Goal: Transaction & Acquisition: Purchase product/service

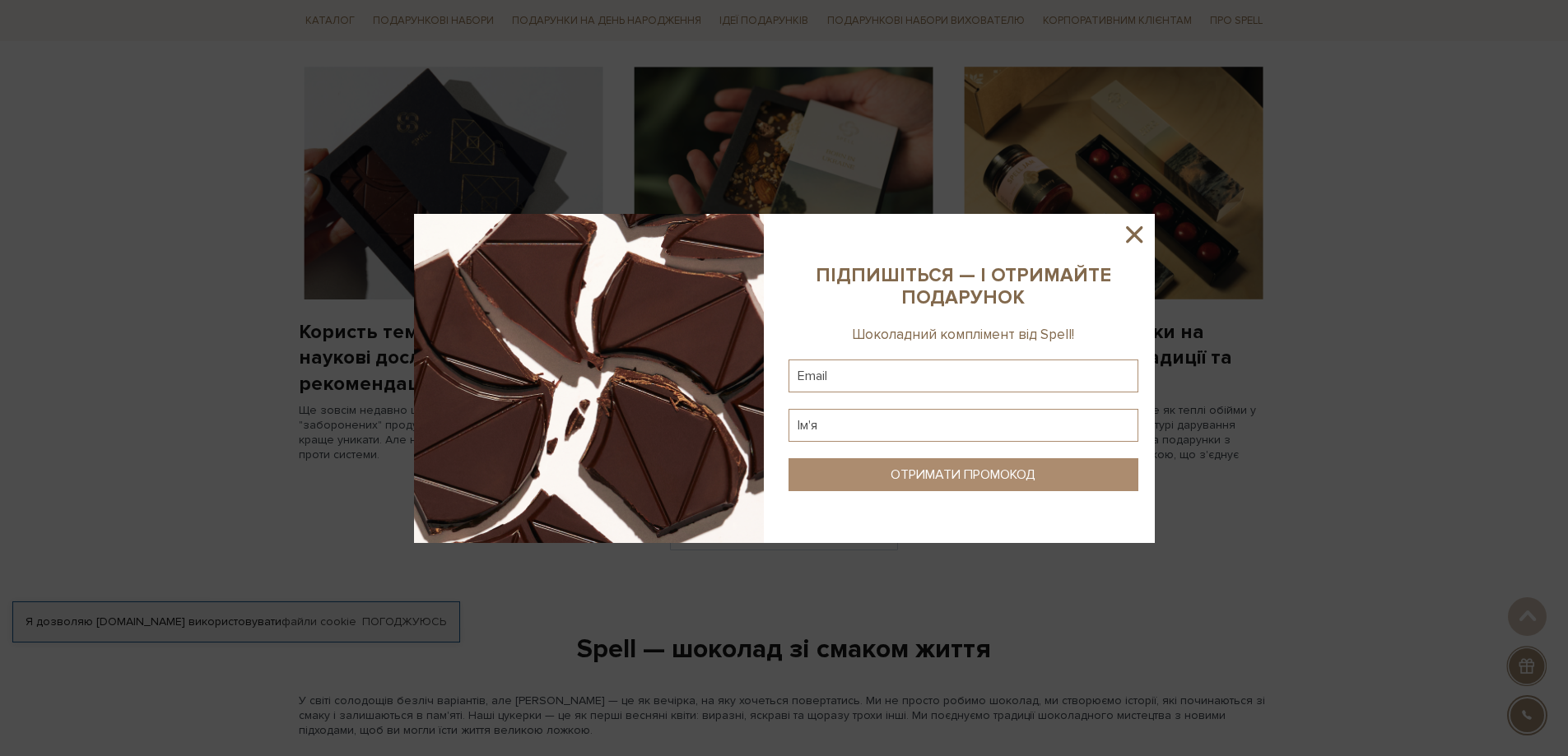
scroll to position [1508, 0]
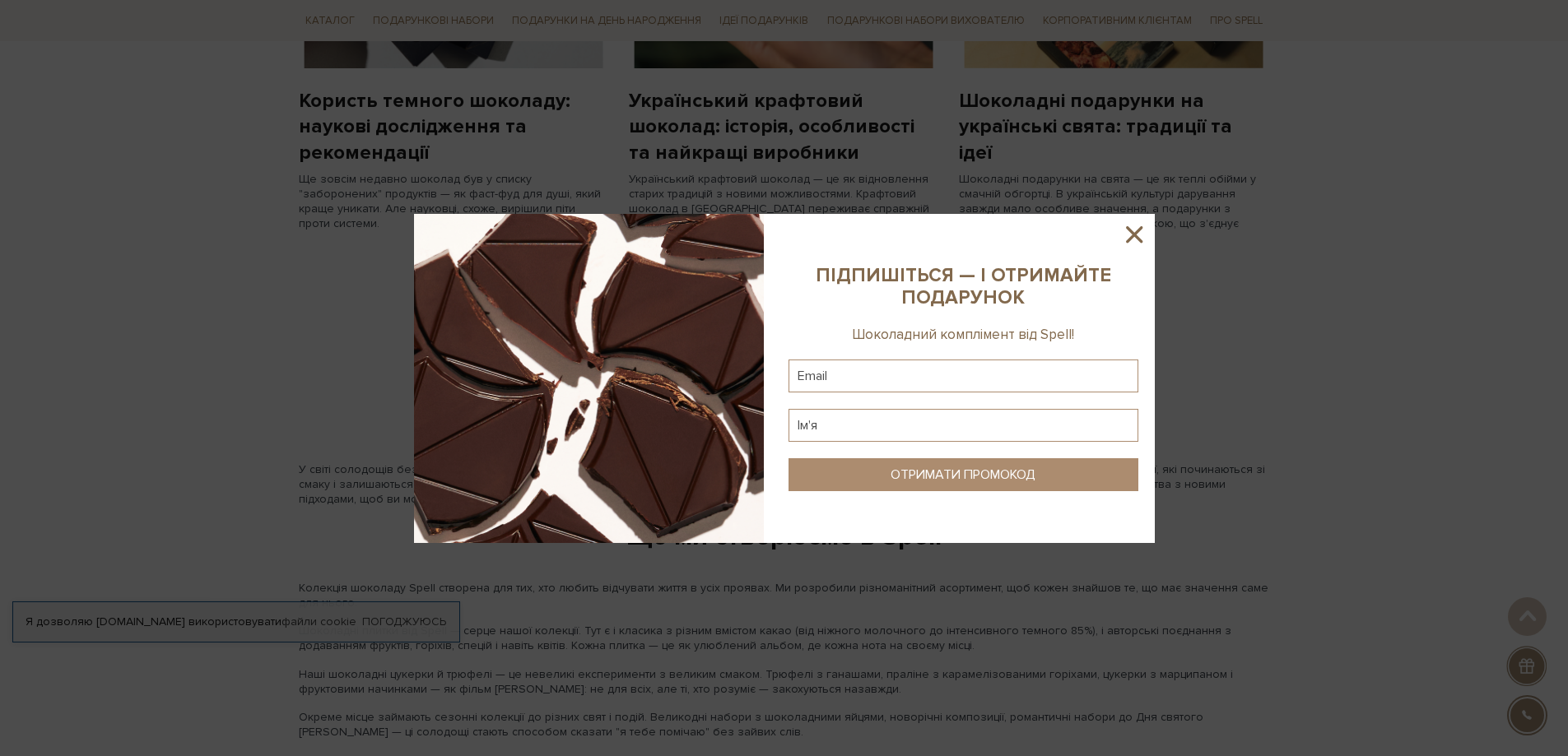
click at [1136, 230] on icon at bounding box center [1133, 234] width 28 height 28
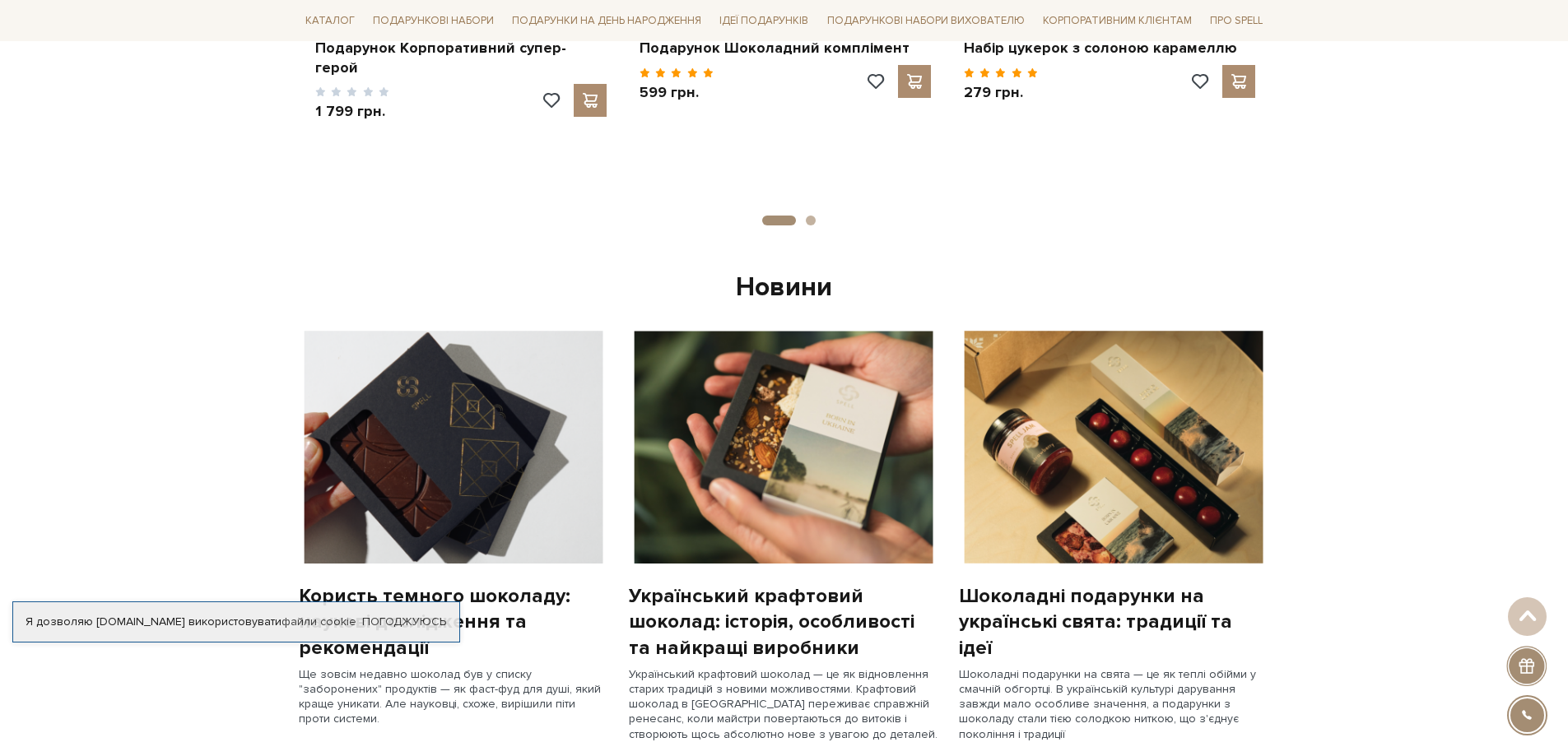
scroll to position [412, 0]
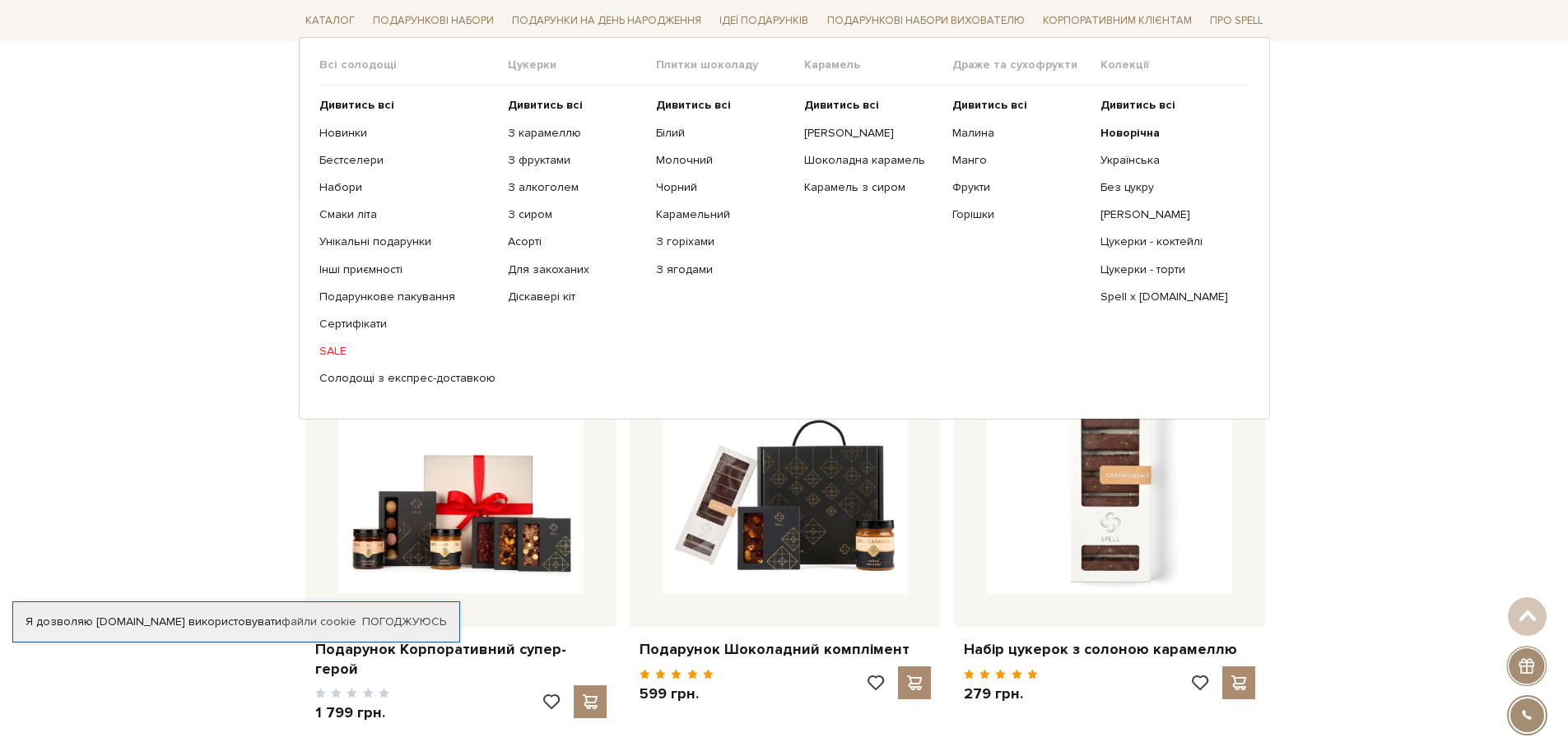
click at [330, 346] on link "SALE" at bounding box center [407, 351] width 177 height 14
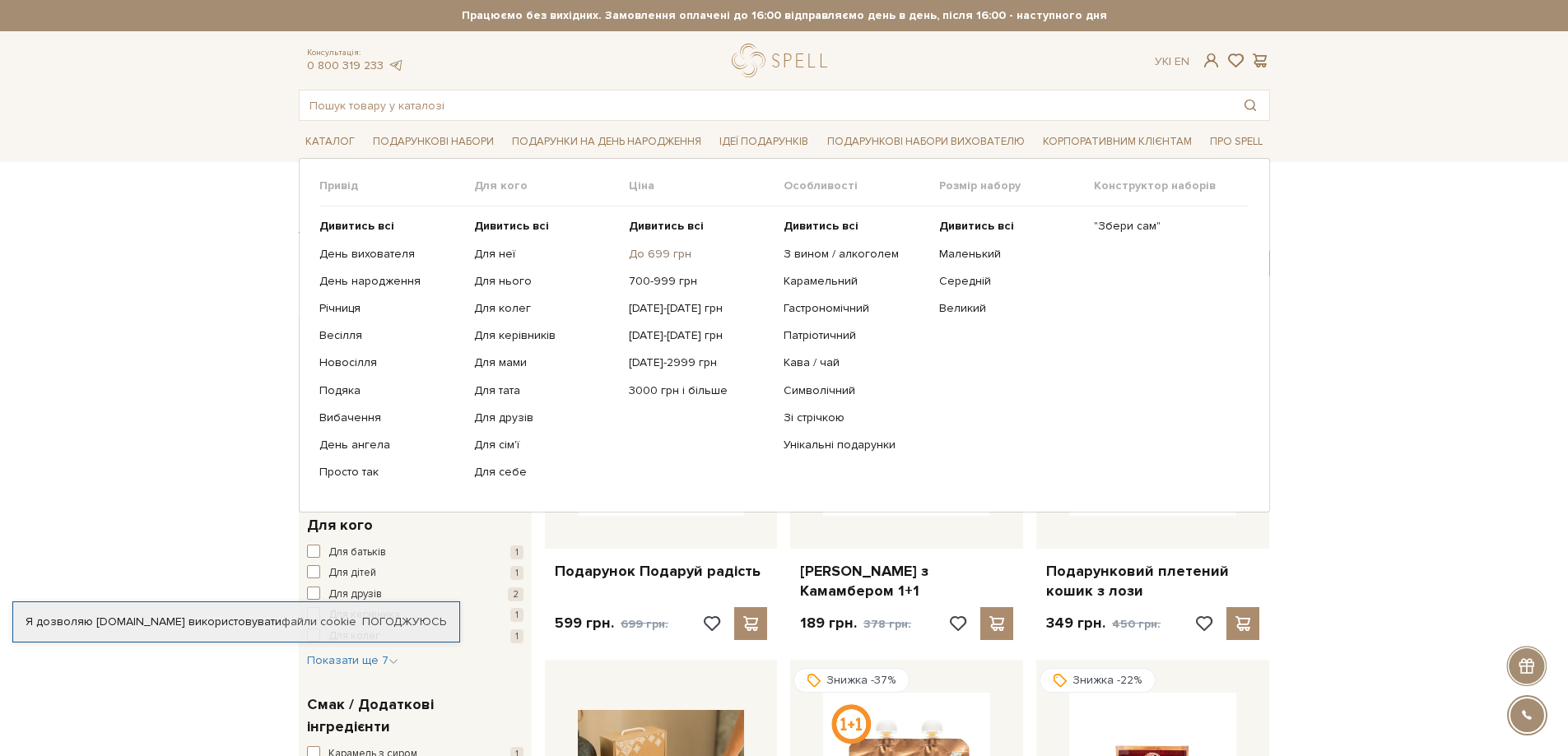
click at [660, 254] on link "До 699 грн" at bounding box center [700, 254] width 142 height 14
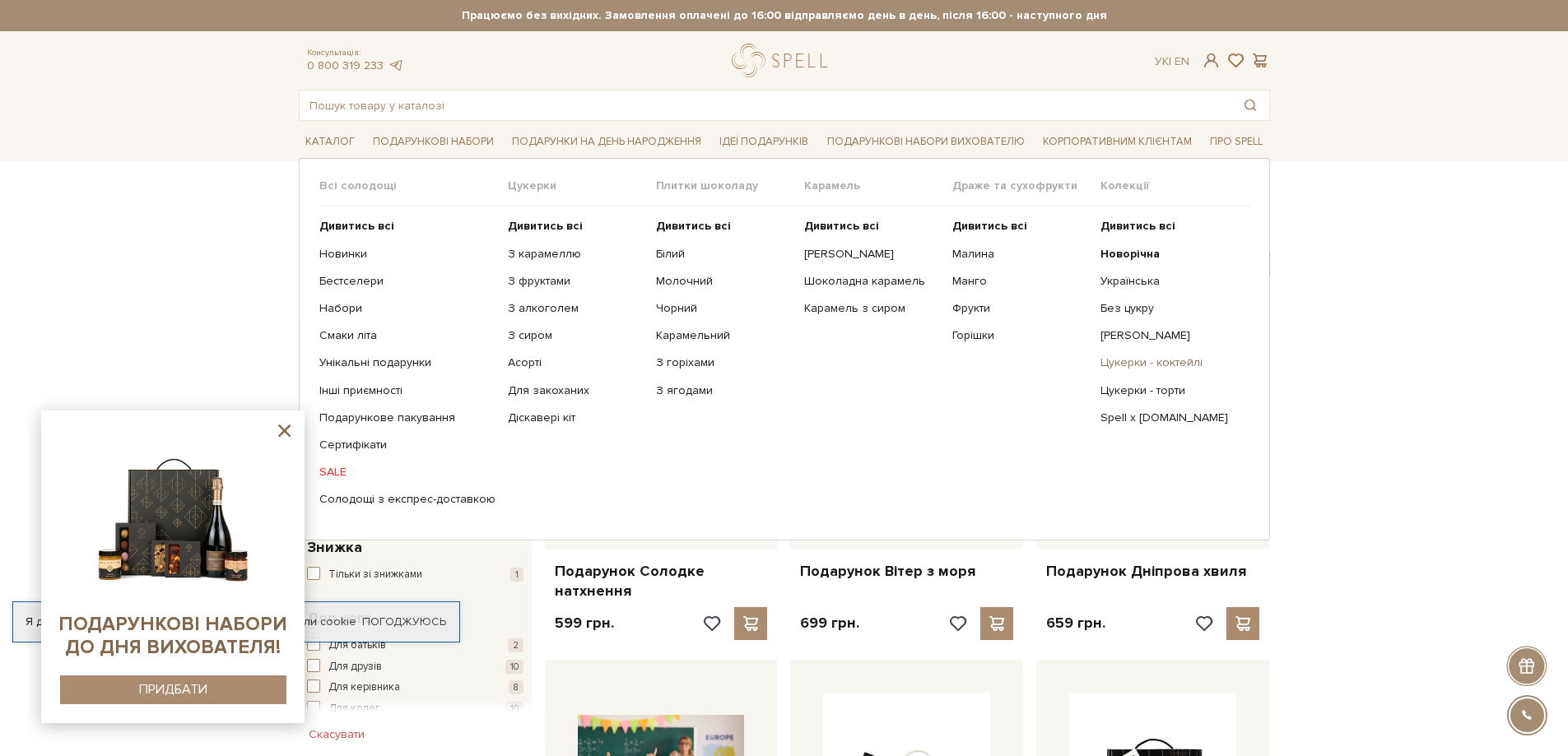
click at [1161, 362] on link "Цукерки - коктейлі" at bounding box center [1168, 363] width 136 height 14
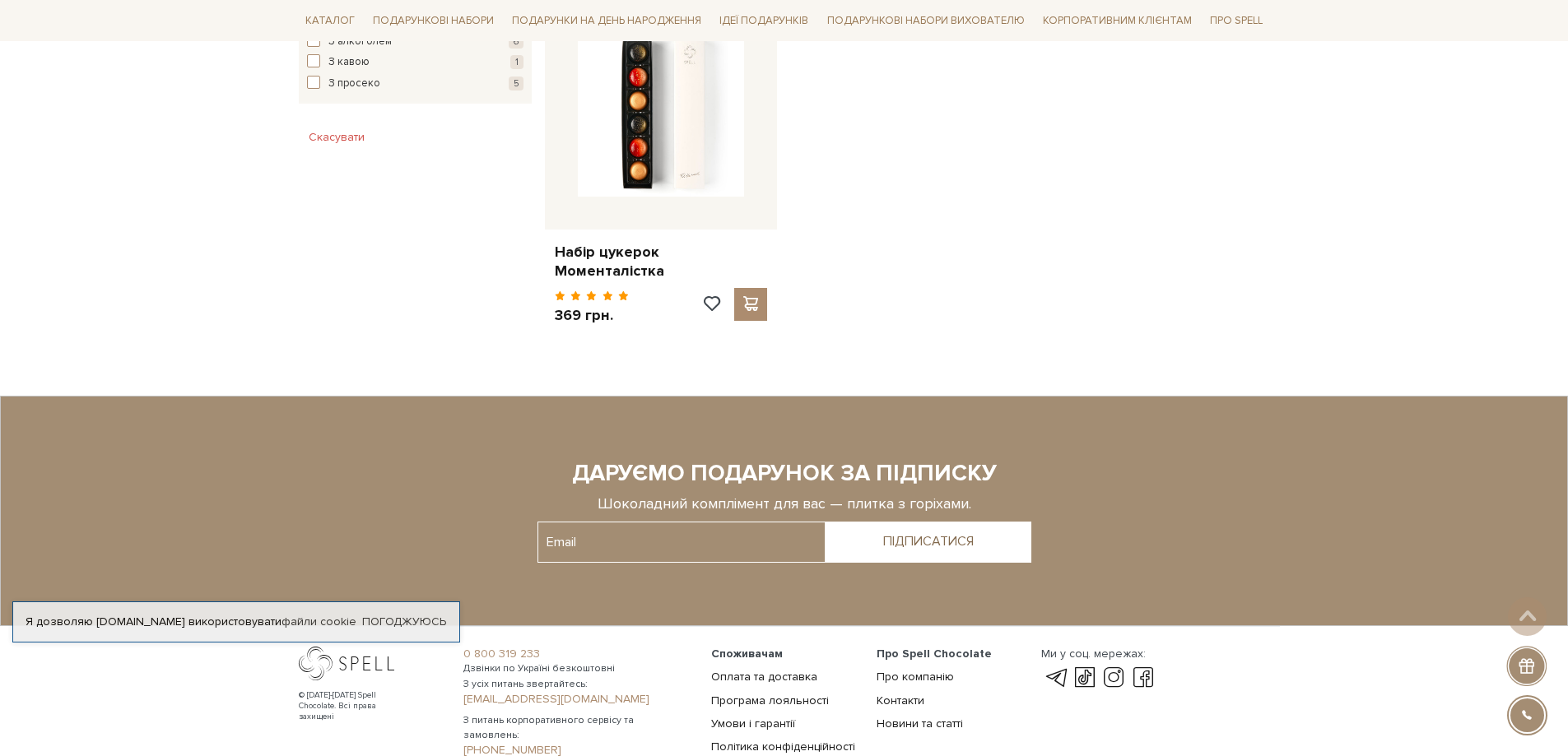
scroll to position [1097, 0]
